Goal: Information Seeking & Learning: Learn about a topic

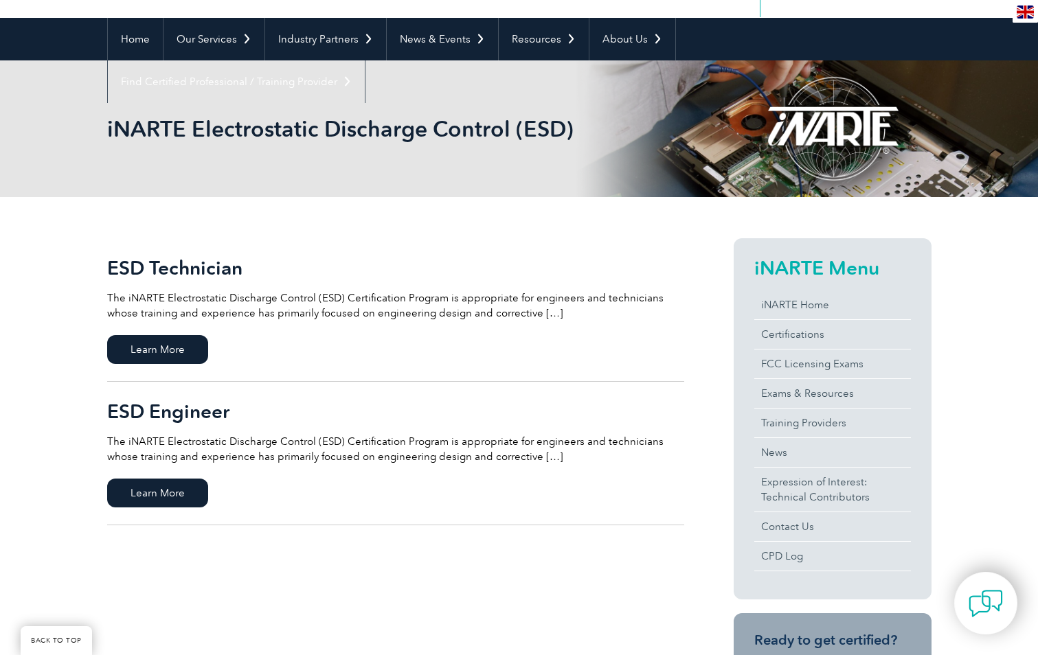
scroll to position [137, 0]
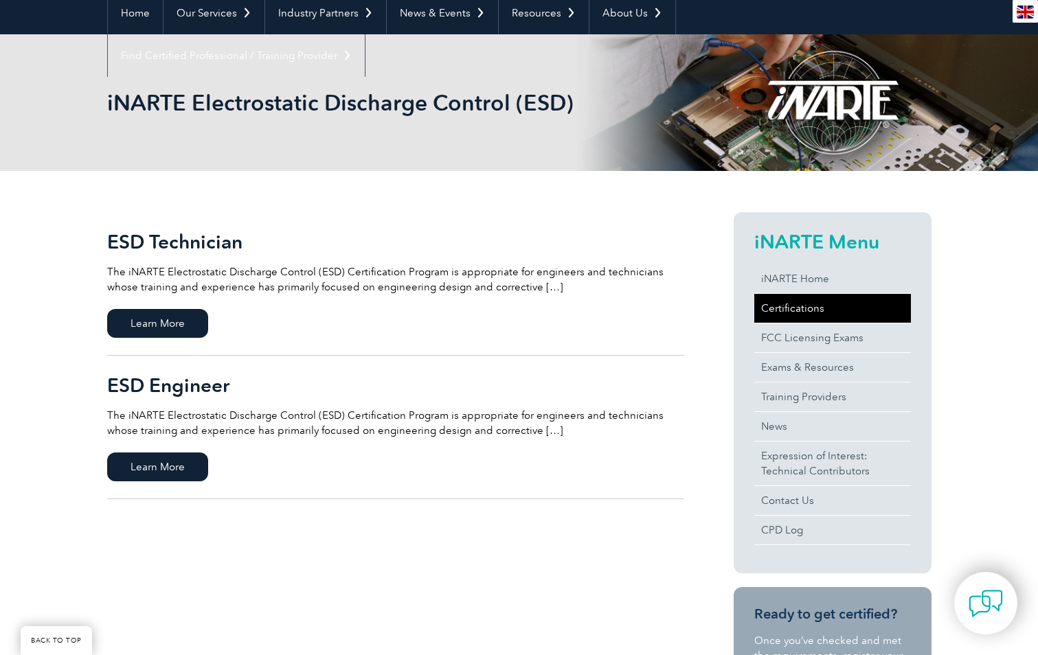
click at [798, 312] on link "Certifications" at bounding box center [832, 308] width 157 height 29
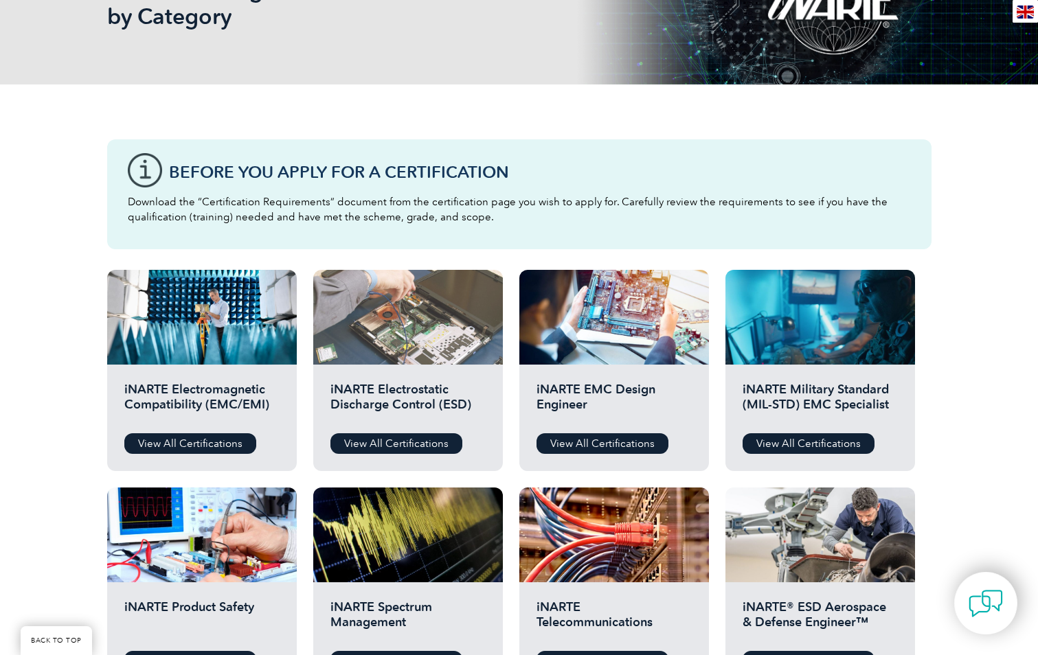
scroll to position [275, 0]
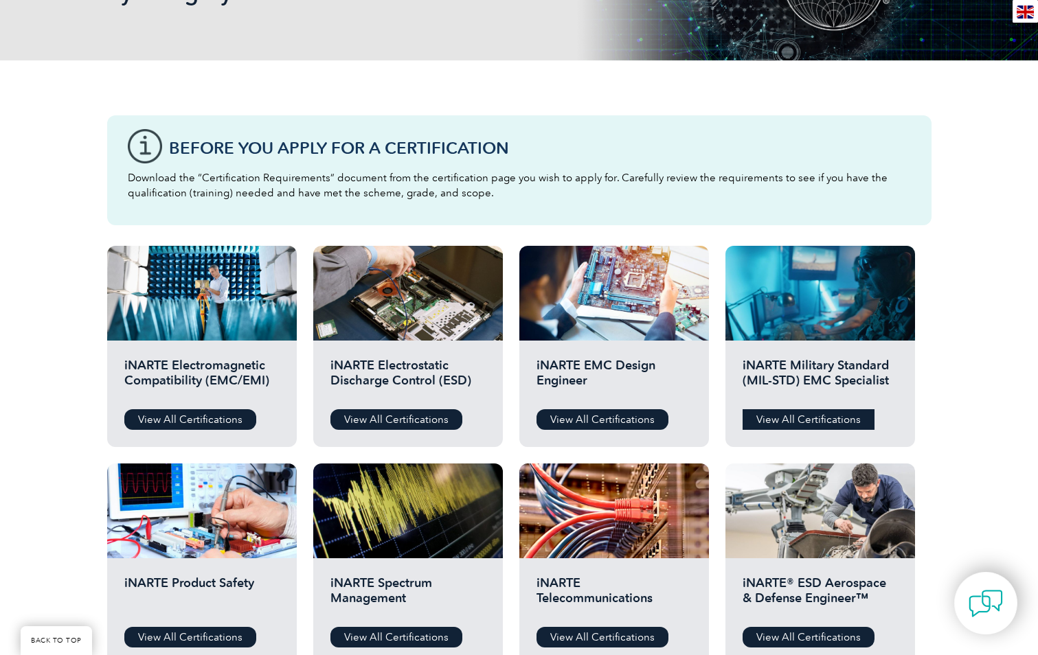
click at [831, 421] on link "View All Certifications" at bounding box center [809, 419] width 132 height 21
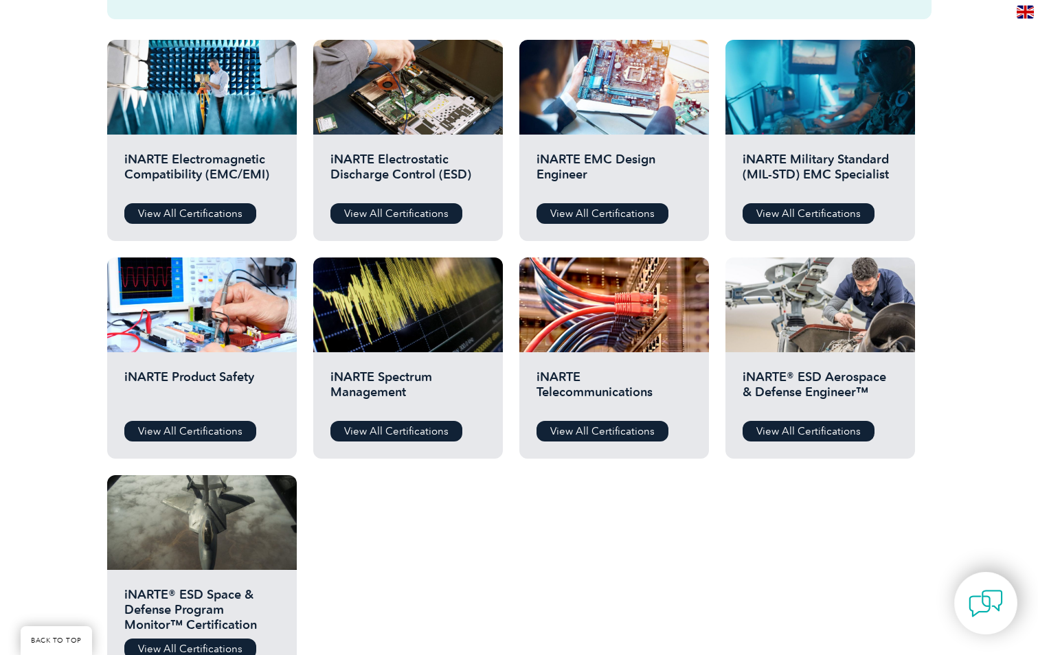
scroll to position [550, 0]
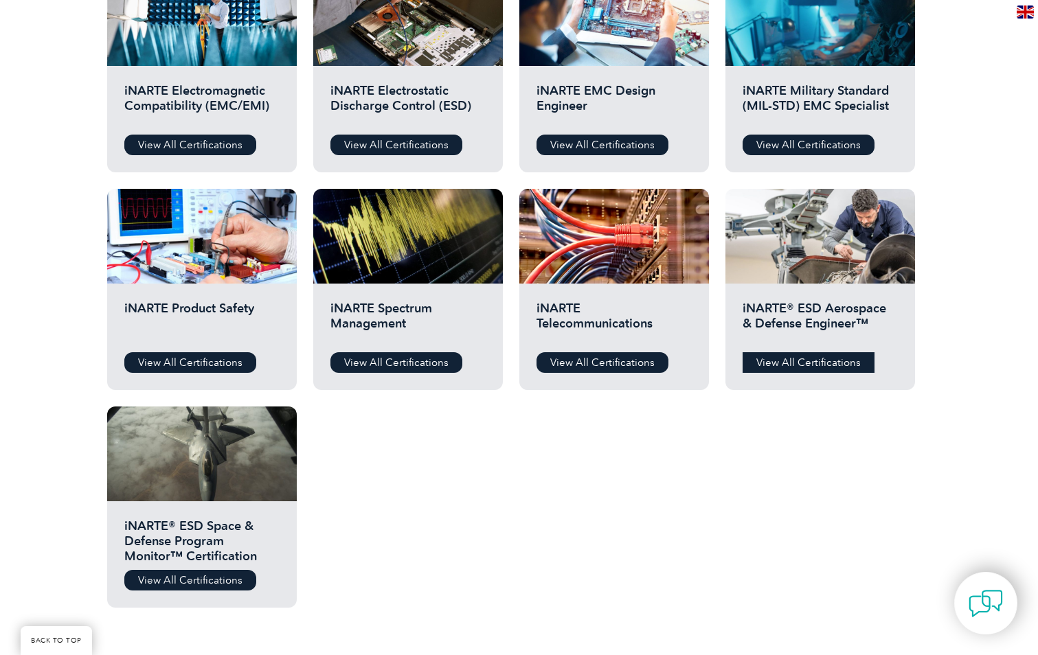
click at [783, 363] on link "View All Certifications" at bounding box center [809, 362] width 132 height 21
click at [190, 581] on link "View All Certifications" at bounding box center [190, 580] width 132 height 21
click at [196, 585] on link "View All Certifications" at bounding box center [190, 580] width 132 height 21
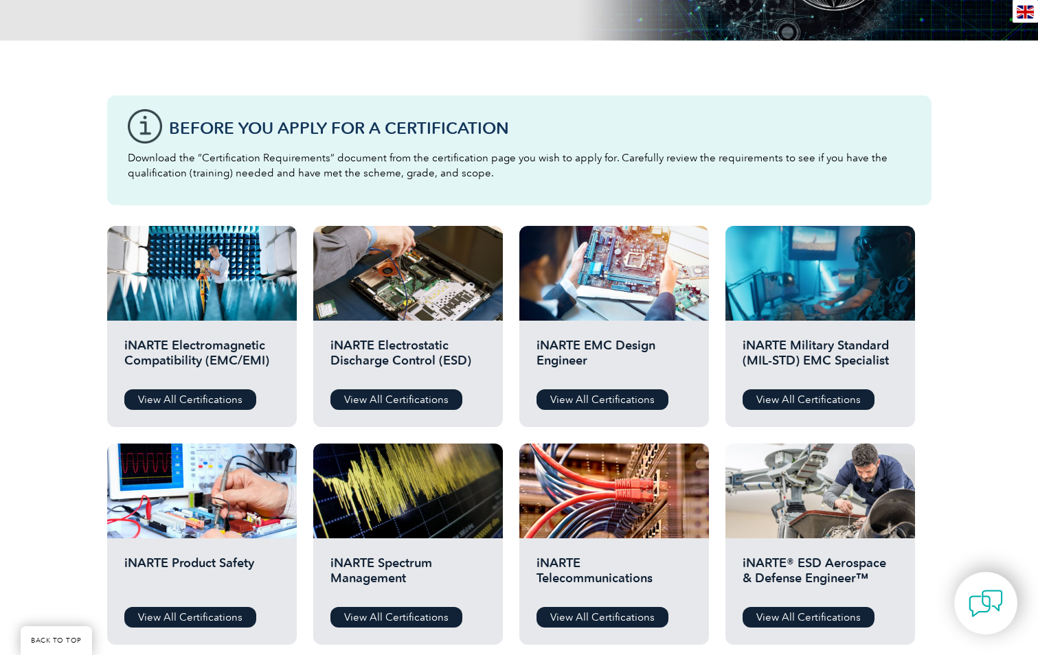
scroll to position [275, 0]
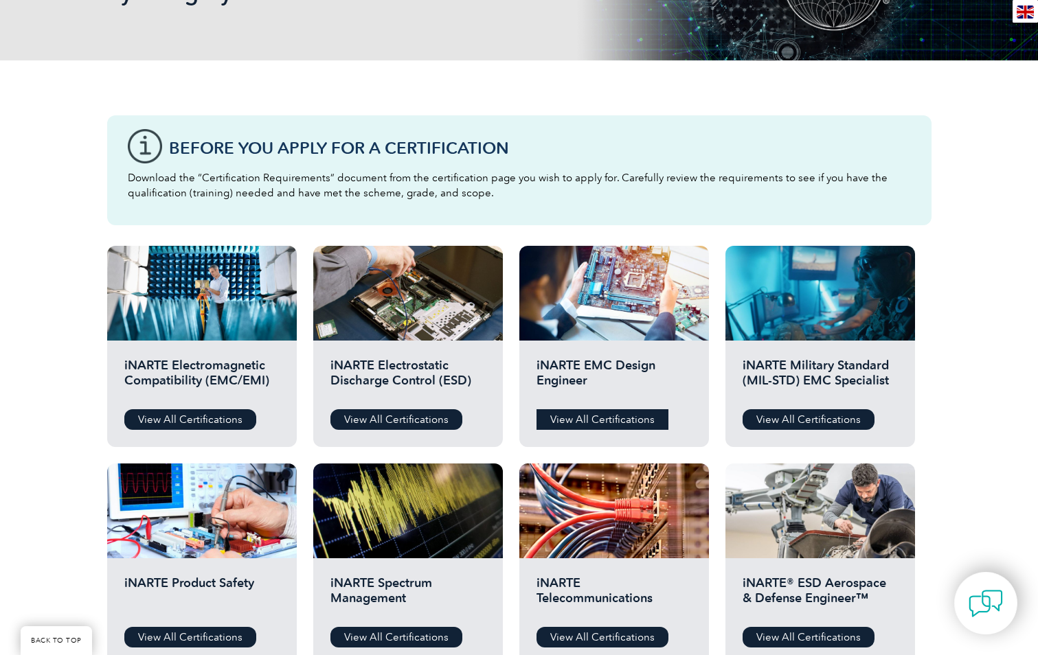
click at [581, 425] on link "View All Certifications" at bounding box center [603, 419] width 132 height 21
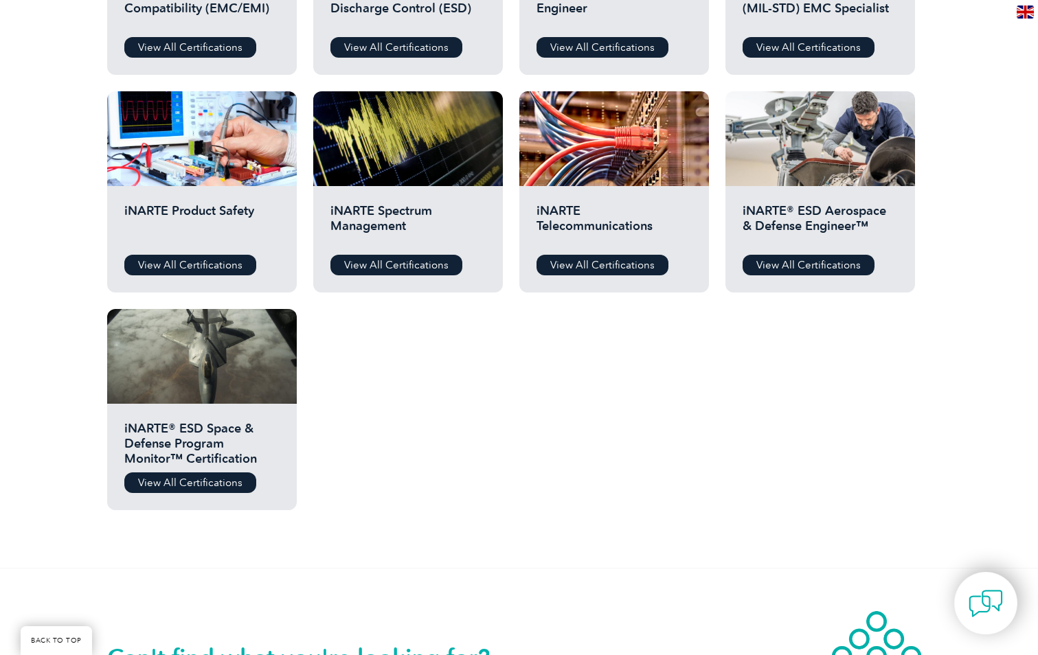
scroll to position [687, 0]
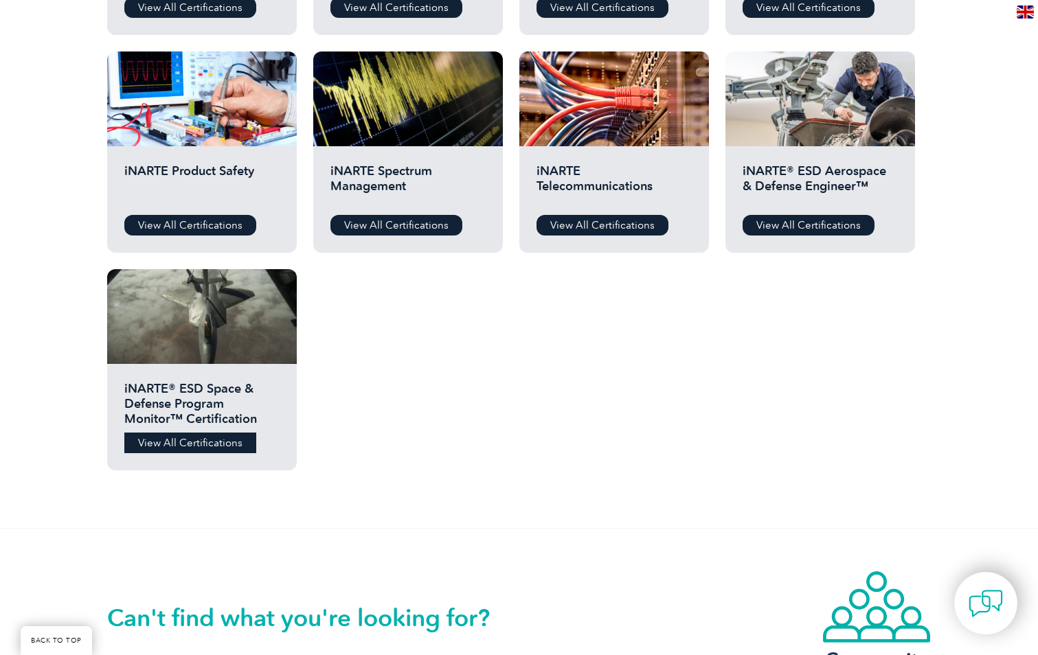
click at [188, 446] on link "View All Certifications" at bounding box center [190, 443] width 132 height 21
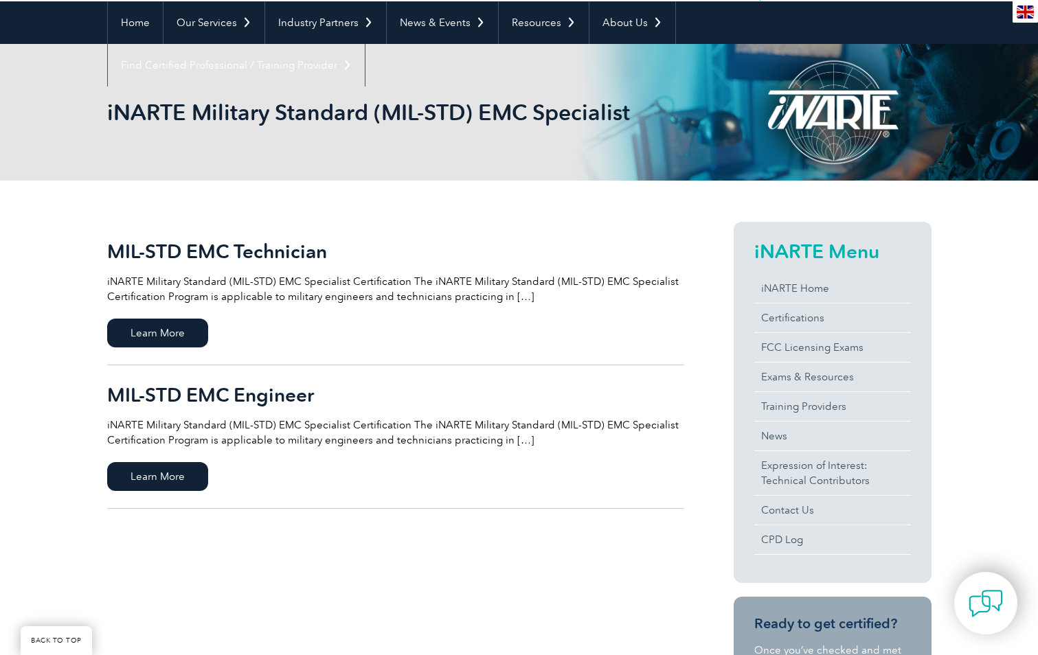
scroll to position [206, 0]
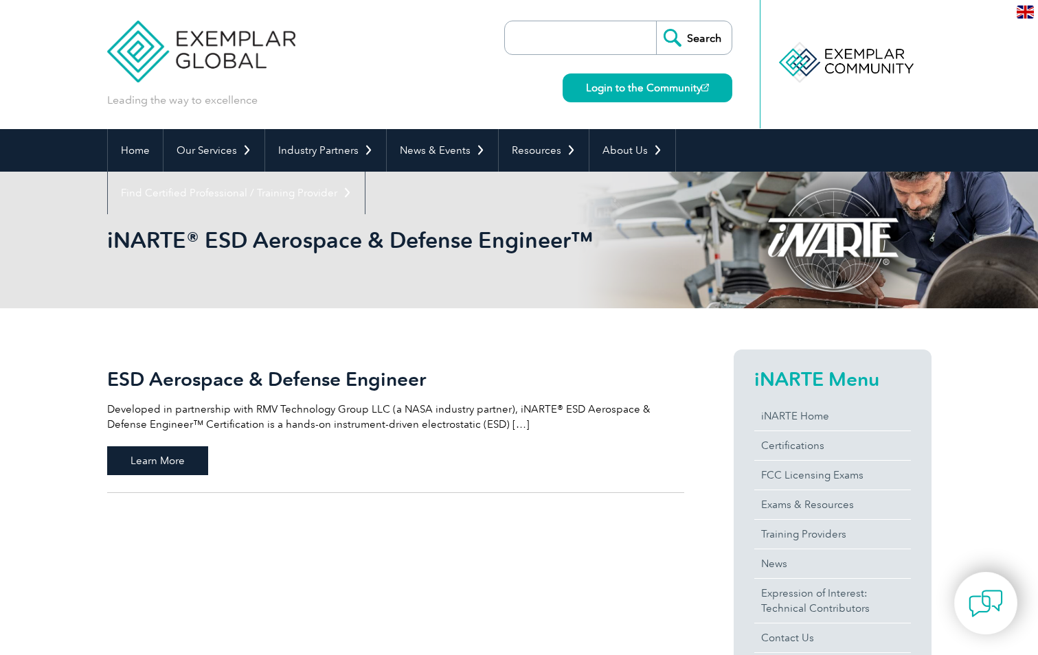
click at [166, 459] on span "Learn More" at bounding box center [157, 461] width 101 height 29
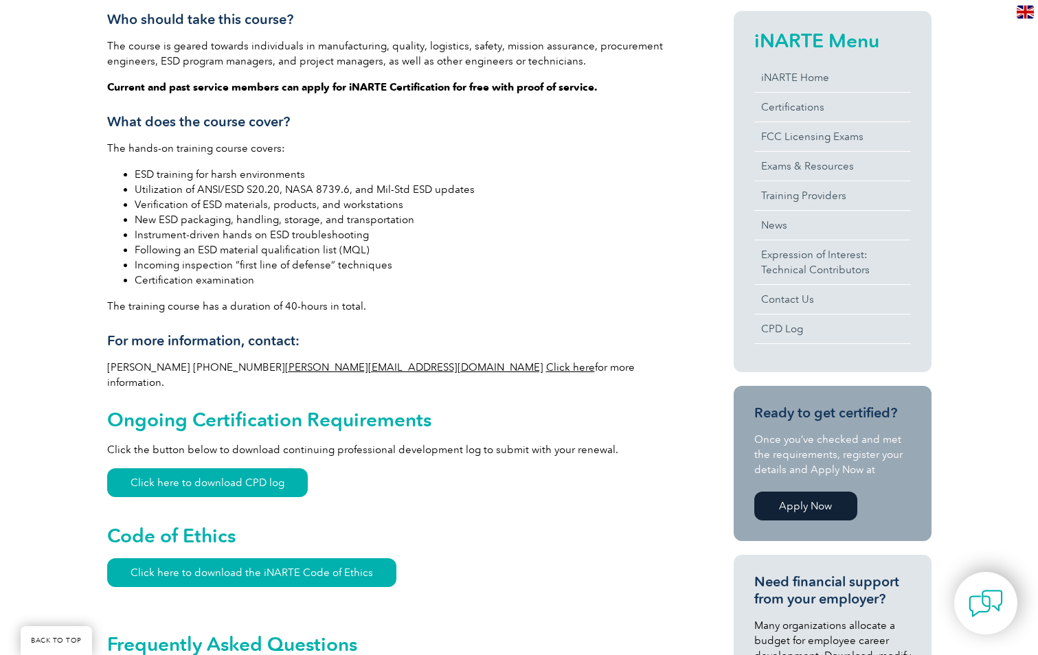
scroll to position [412, 0]
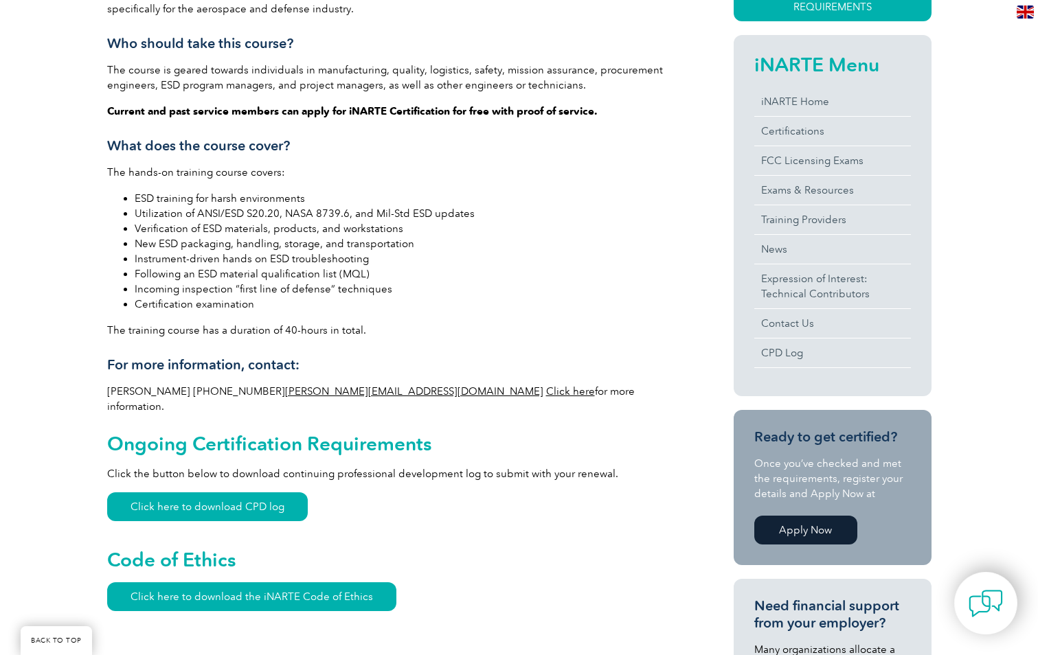
click at [546, 392] on link "Click here" at bounding box center [570, 391] width 49 height 12
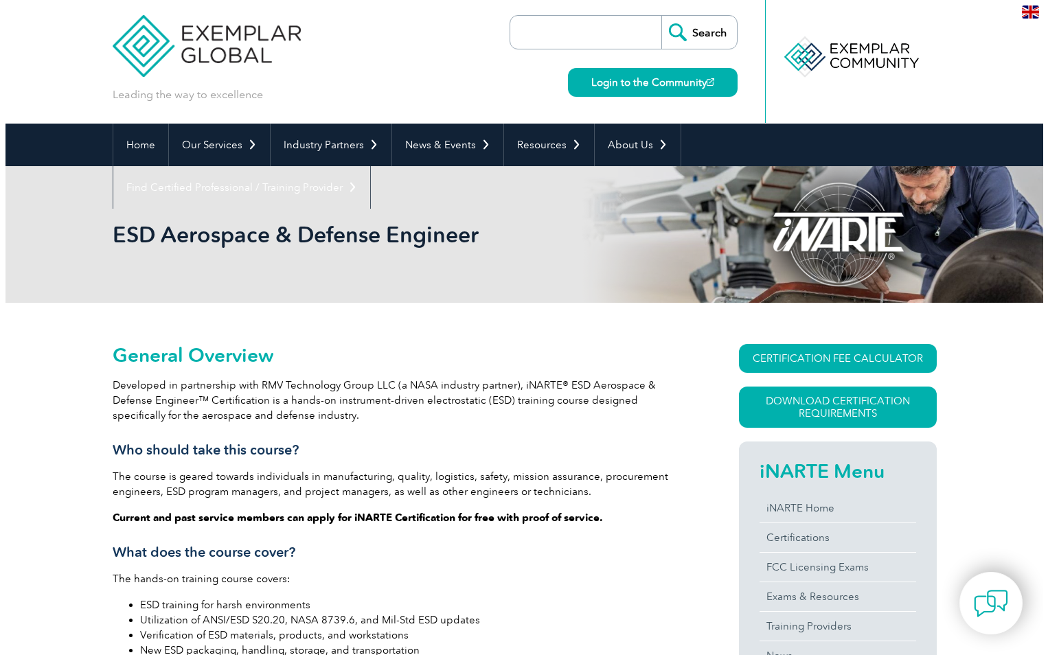
scroll to position [0, 0]
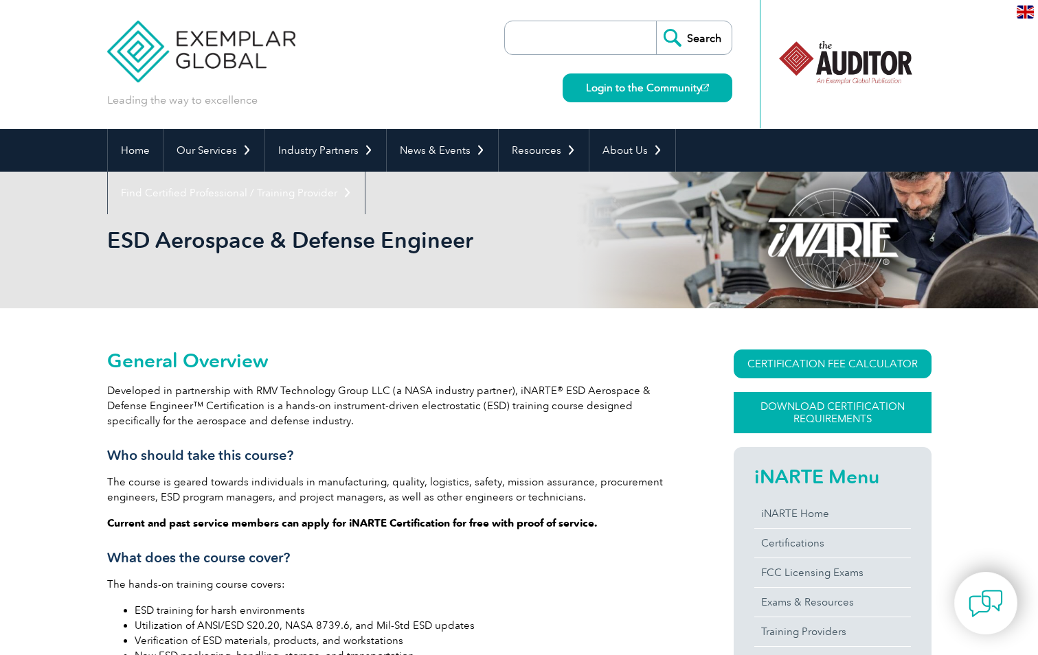
click at [835, 411] on link "Download Certification Requirements" at bounding box center [833, 412] width 198 height 41
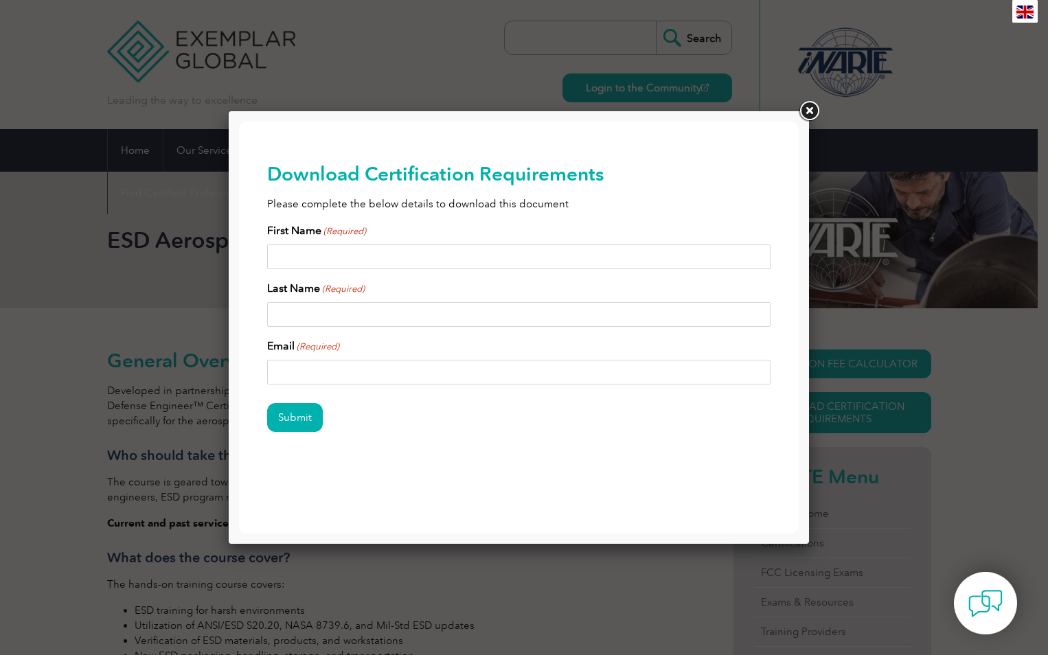
click at [810, 111] on link at bounding box center [809, 111] width 25 height 25
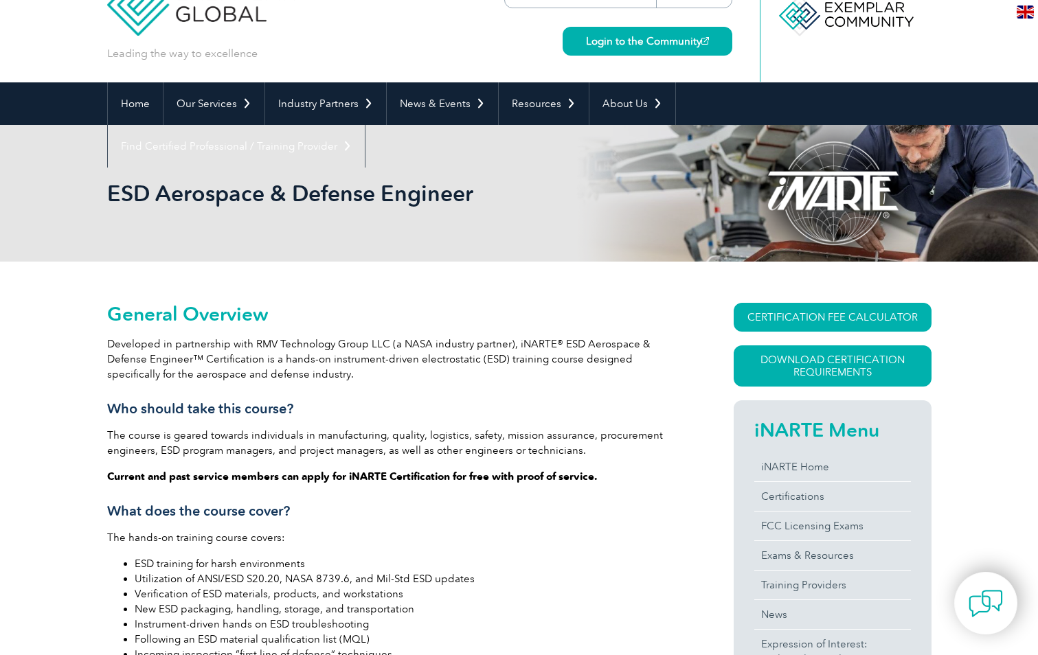
scroll to position [69, 0]
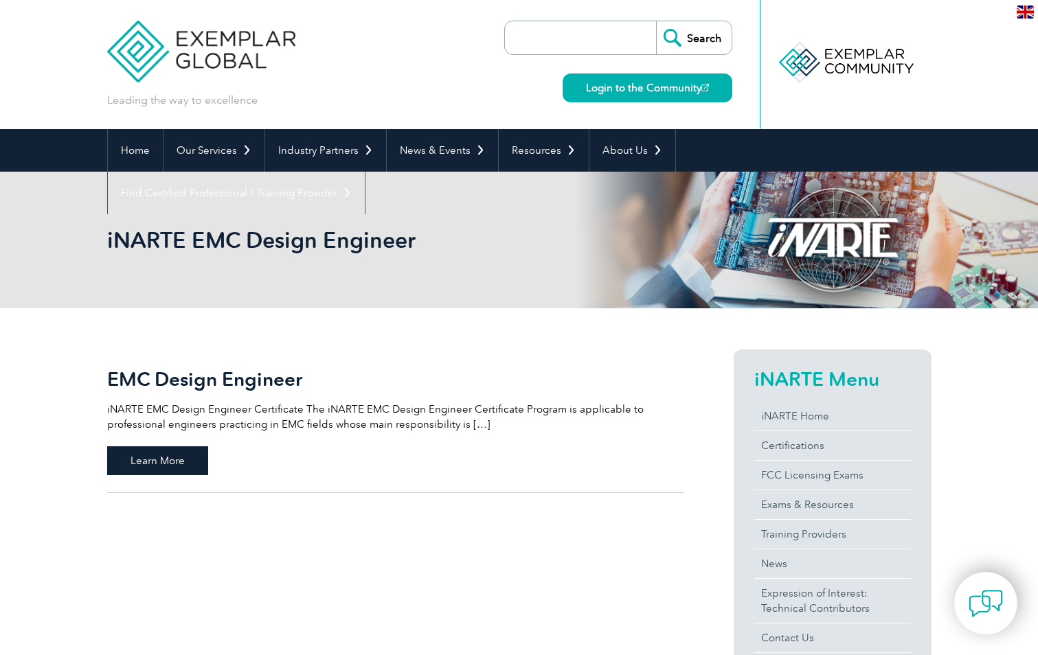
click at [162, 472] on span "Learn More" at bounding box center [157, 461] width 101 height 29
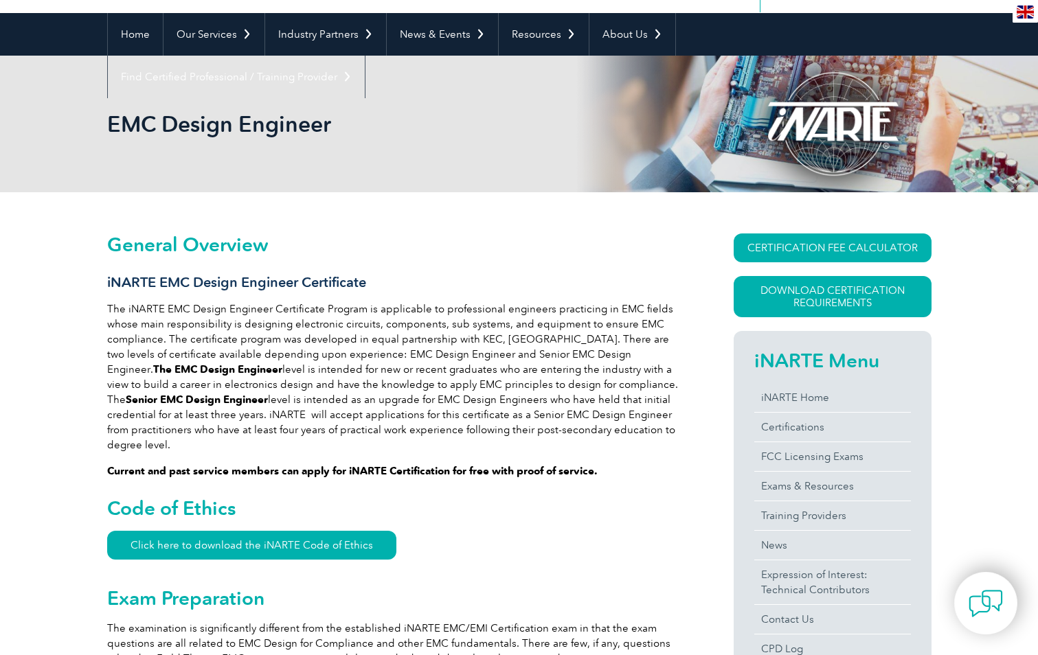
scroll to position [137, 0]
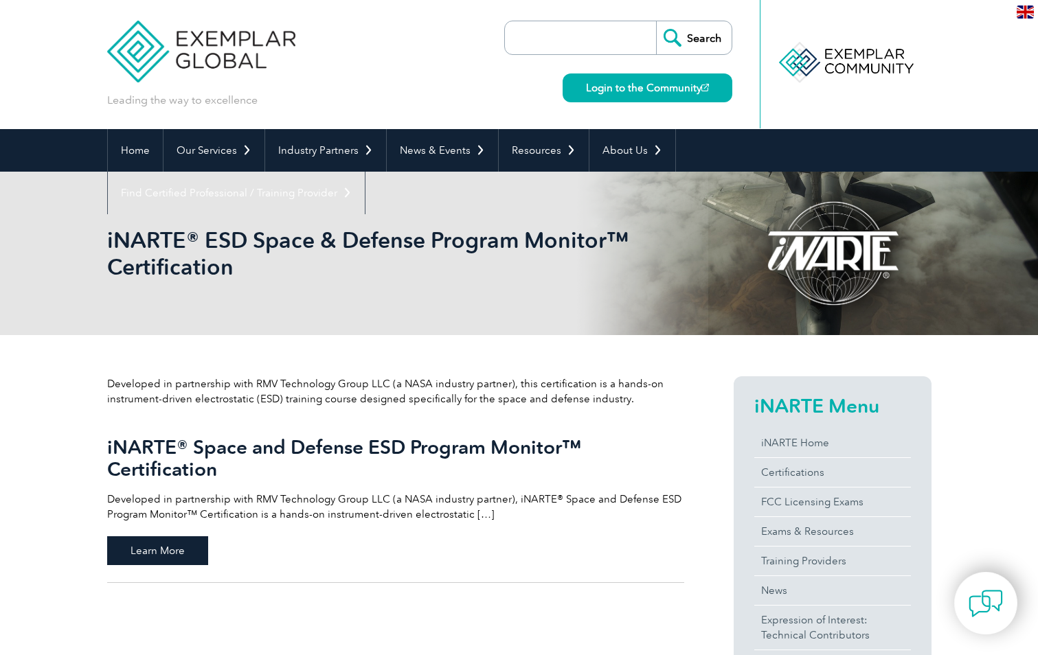
click at [178, 542] on span "Learn More" at bounding box center [157, 551] width 101 height 29
